Goal: Entertainment & Leisure: Consume media (video, audio)

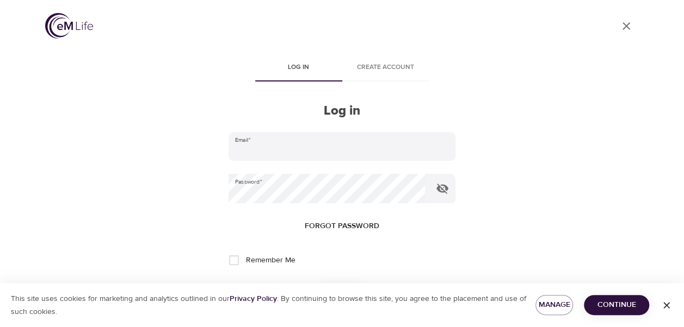
type input "nrothziauddi@metlife.com"
click at [618, 306] on span "Continue" at bounding box center [616, 306] width 48 height 14
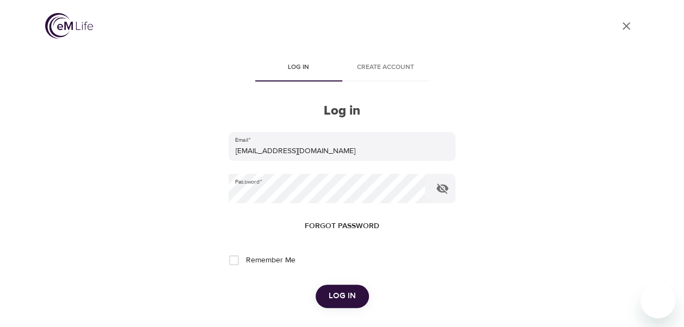
click at [273, 262] on span "Remember Me" at bounding box center [269, 260] width 49 height 11
click at [245, 262] on input "Remember Me" at bounding box center [233, 260] width 23 height 23
checkbox input "true"
click at [324, 293] on button "Log in" at bounding box center [341, 296] width 53 height 23
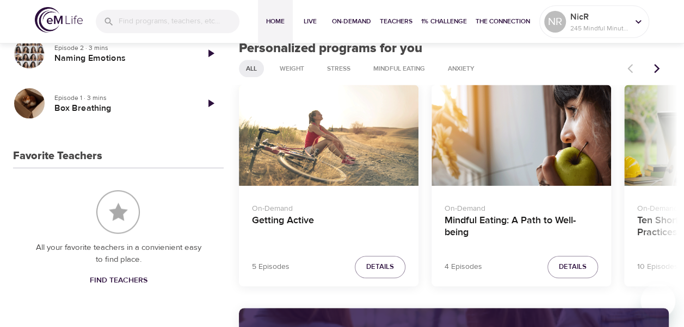
scroll to position [381, 0]
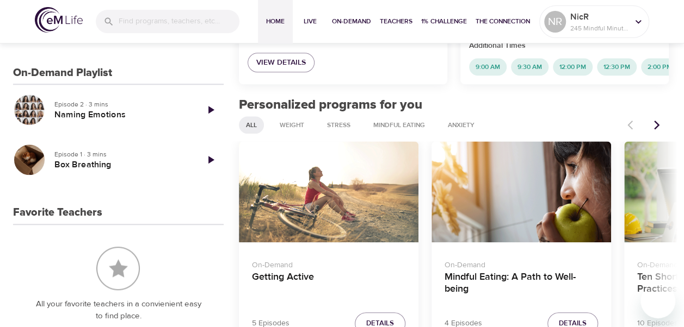
click at [209, 110] on icon "Play Episode" at bounding box center [211, 110] width 6 height 8
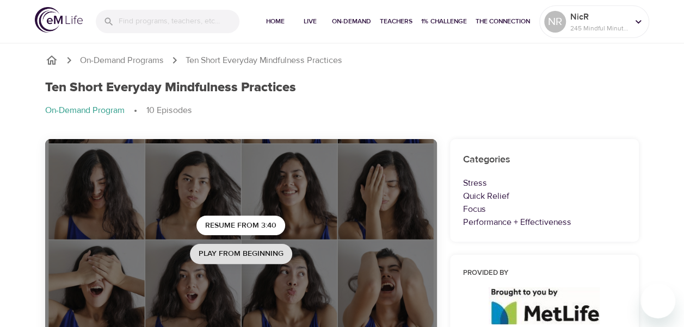
click at [266, 255] on span "Play from beginning" at bounding box center [241, 254] width 85 height 14
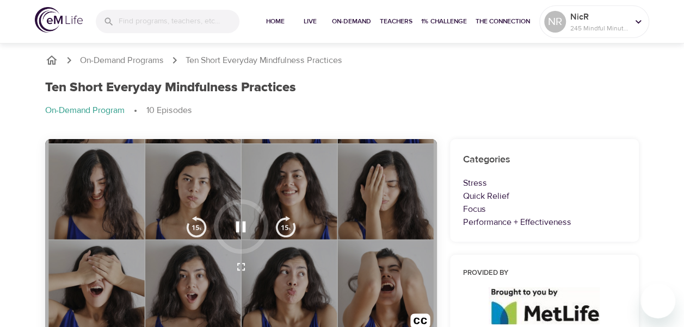
scroll to position [163, 0]
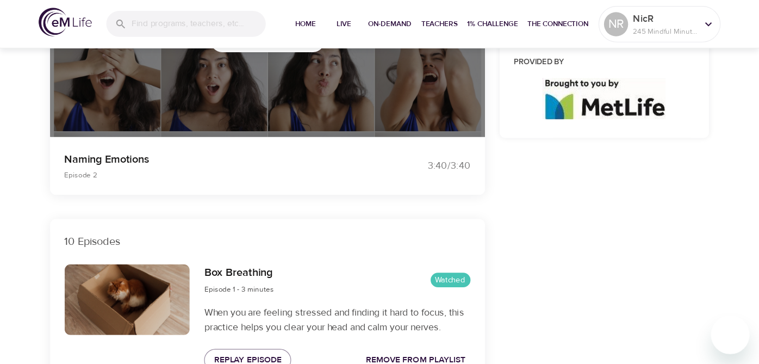
scroll to position [218, 0]
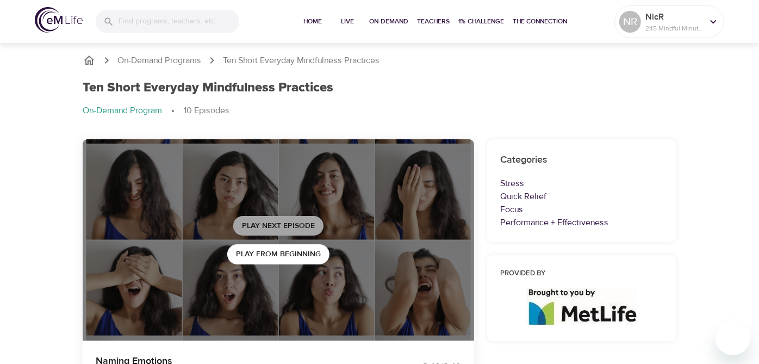
click at [299, 229] on span "Play Next Episode" at bounding box center [278, 226] width 73 height 14
